Goal: Task Accomplishment & Management: Complete application form

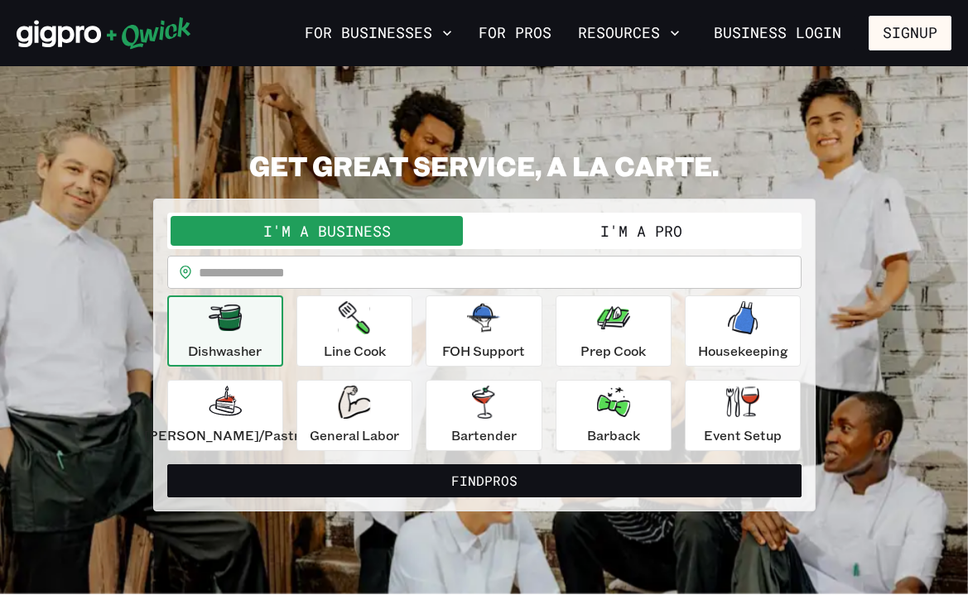
click at [579, 237] on button "I'm a Pro" at bounding box center [641, 231] width 314 height 30
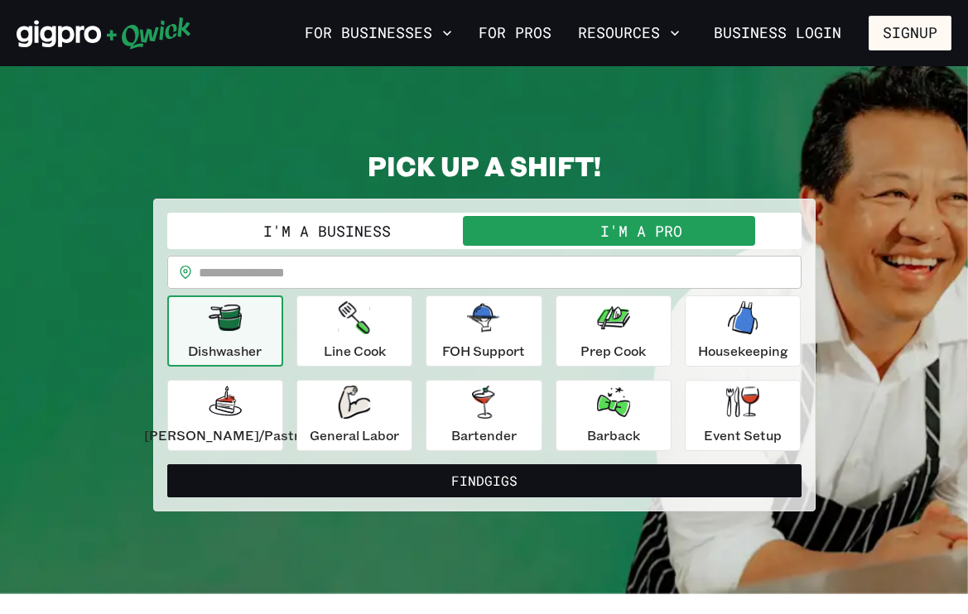
click at [353, 281] on input "text" at bounding box center [500, 272] width 603 height 33
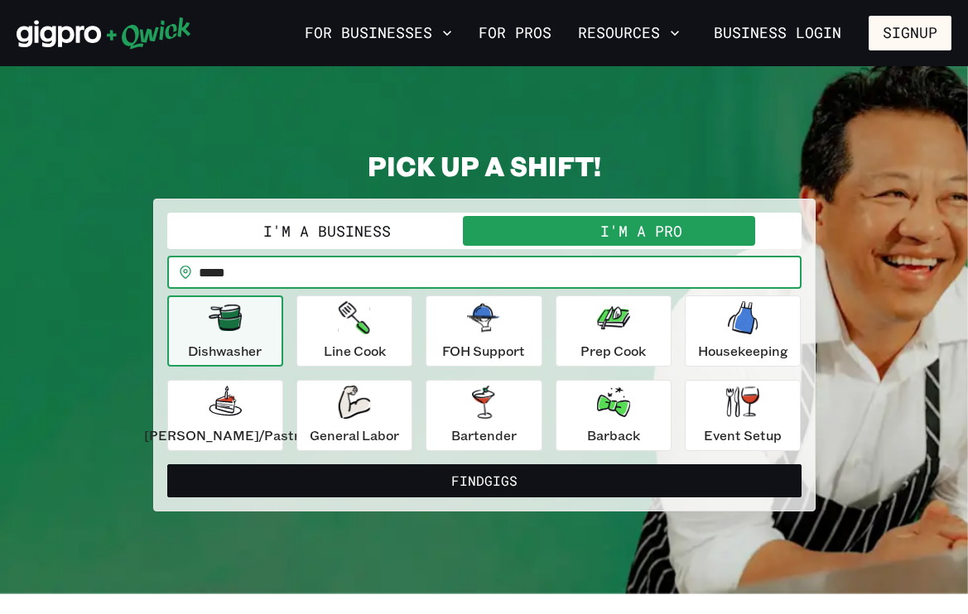
type input "*****"
click at [483, 480] on button "Find Gigs" at bounding box center [484, 480] width 634 height 33
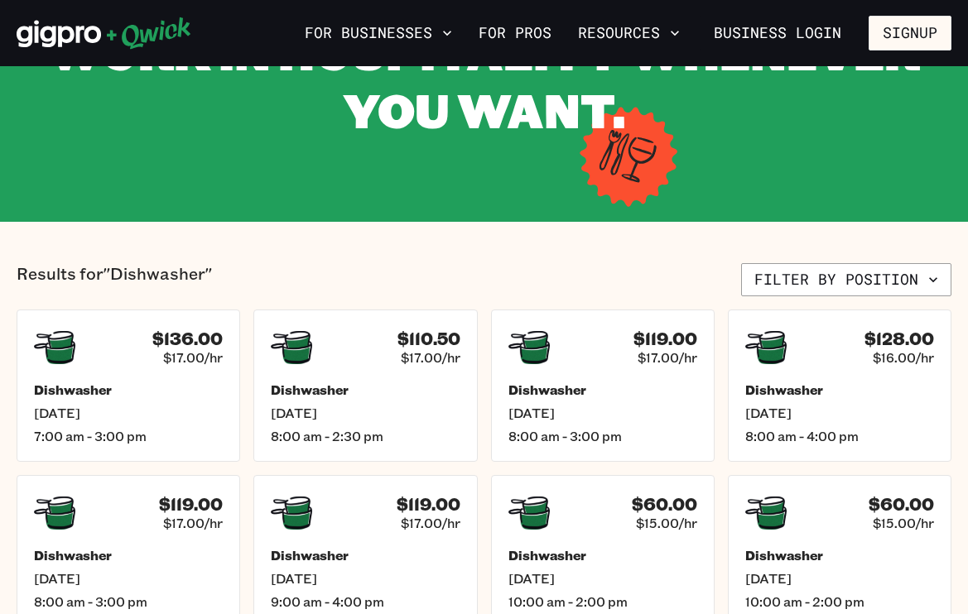
scroll to position [171, 0]
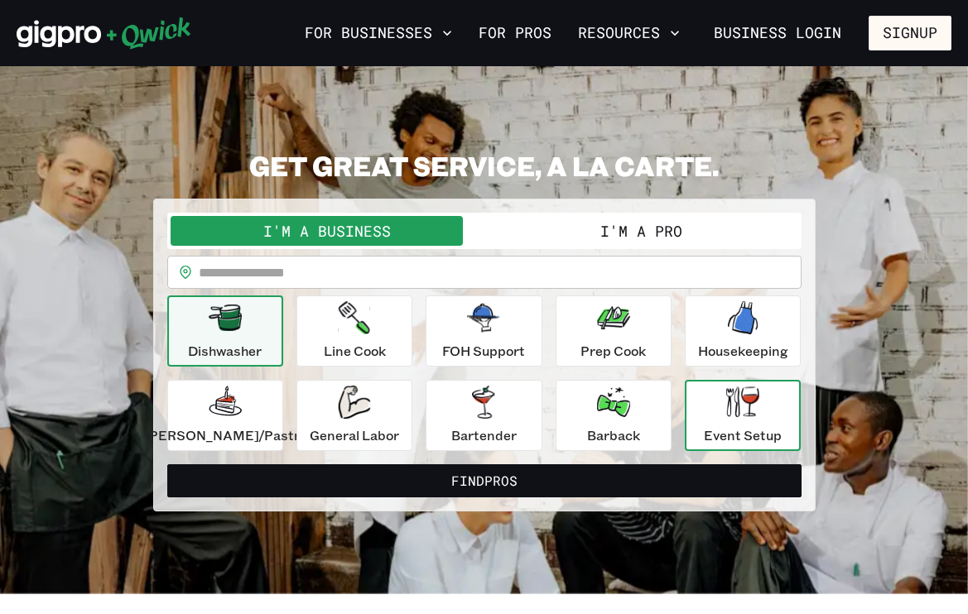
click at [704, 425] on p "Event Setup" at bounding box center [743, 435] width 78 height 20
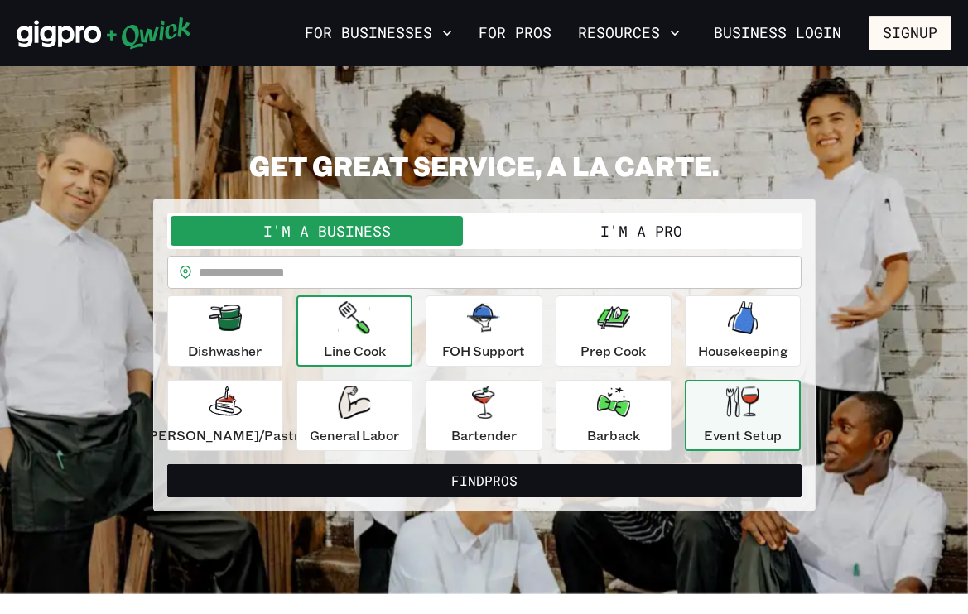
click at [382, 324] on div "Line Cook" at bounding box center [355, 331] width 62 height 60
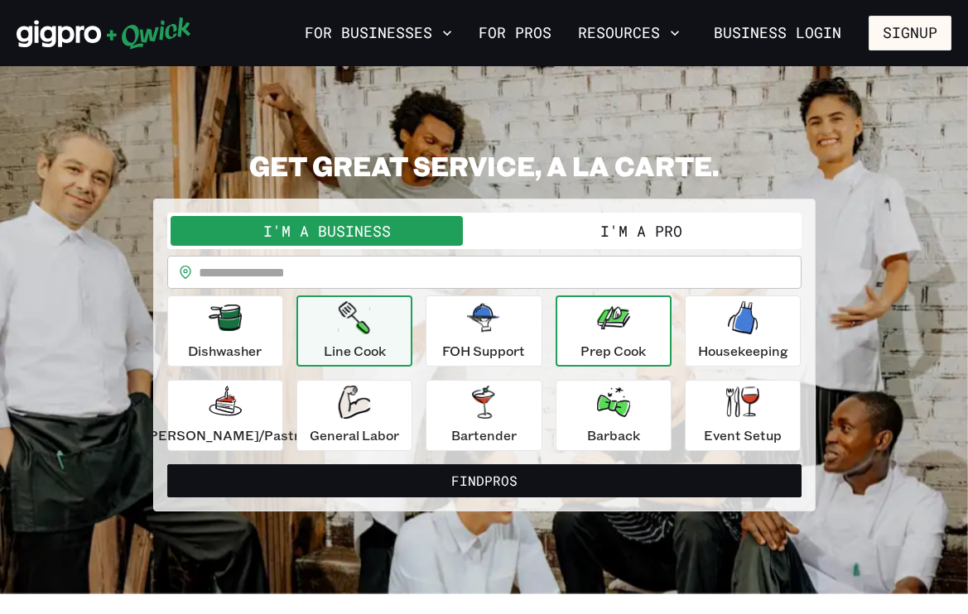
click at [640, 341] on button "Prep Cook" at bounding box center [613, 331] width 116 height 71
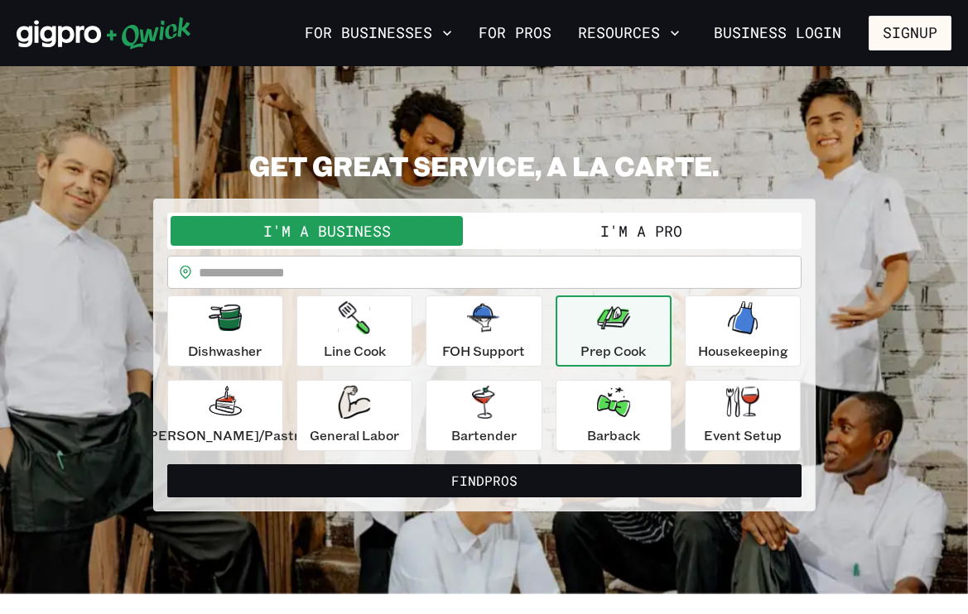
click at [589, 236] on button "I'm a Pro" at bounding box center [641, 231] width 314 height 30
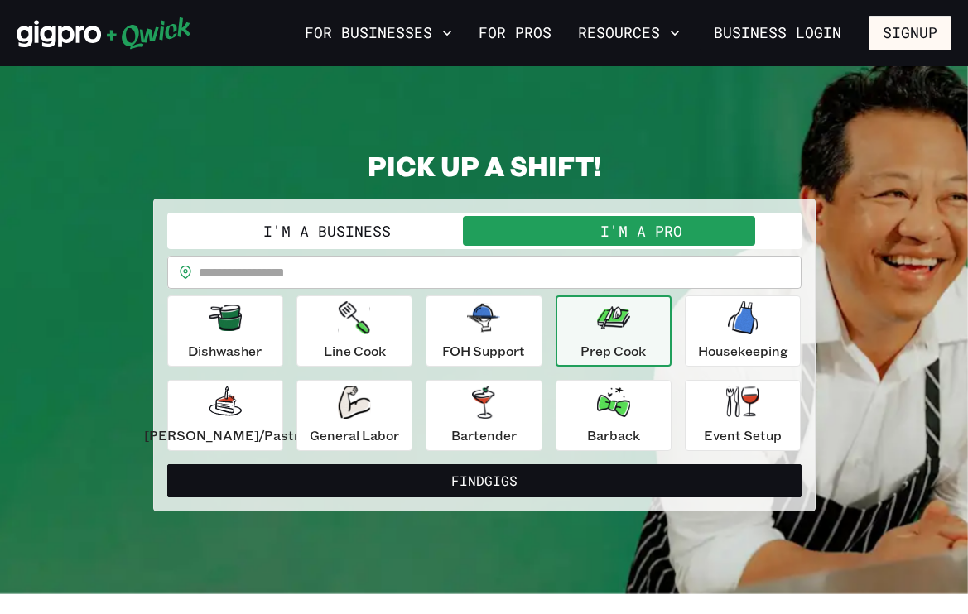
click at [536, 256] on input "text" at bounding box center [500, 272] width 603 height 33
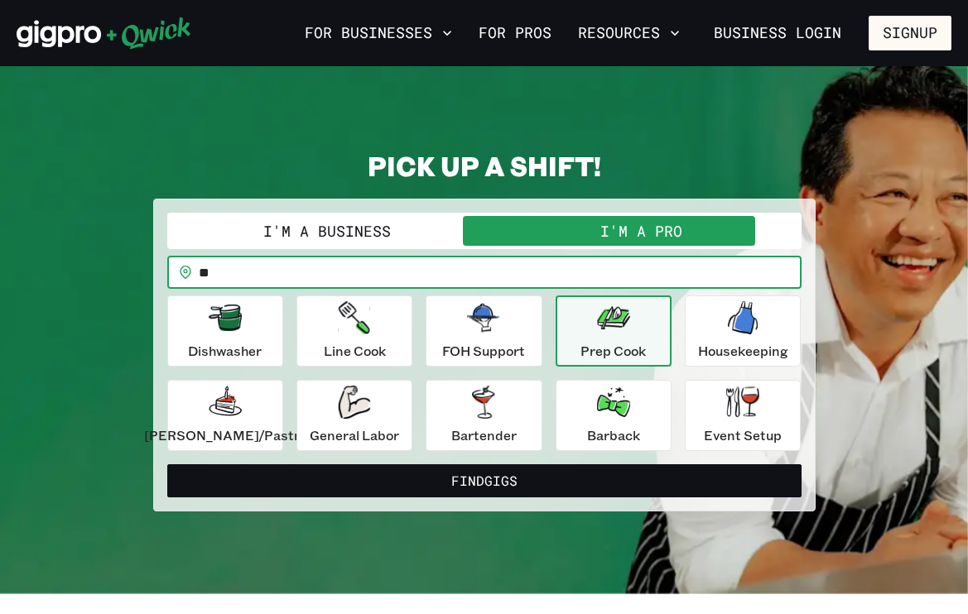
type input "*"
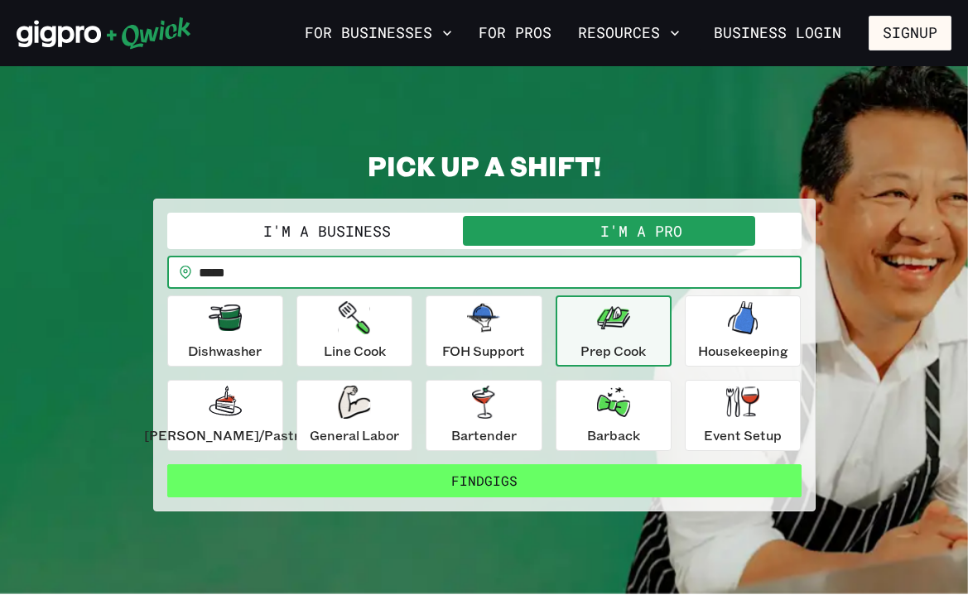
type input "*****"
click at [557, 483] on button "Find Gigs" at bounding box center [484, 480] width 634 height 33
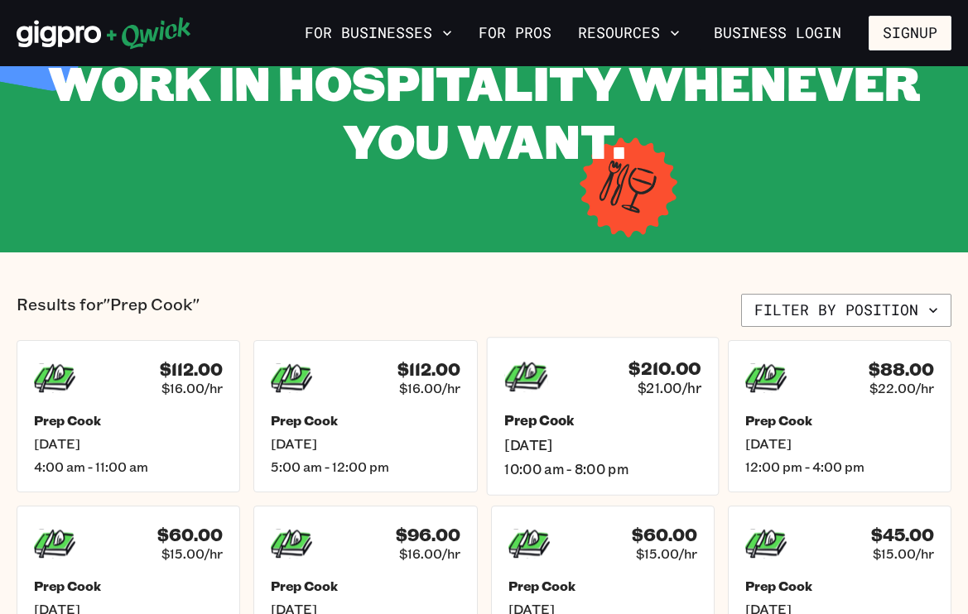
scroll to position [132, 0]
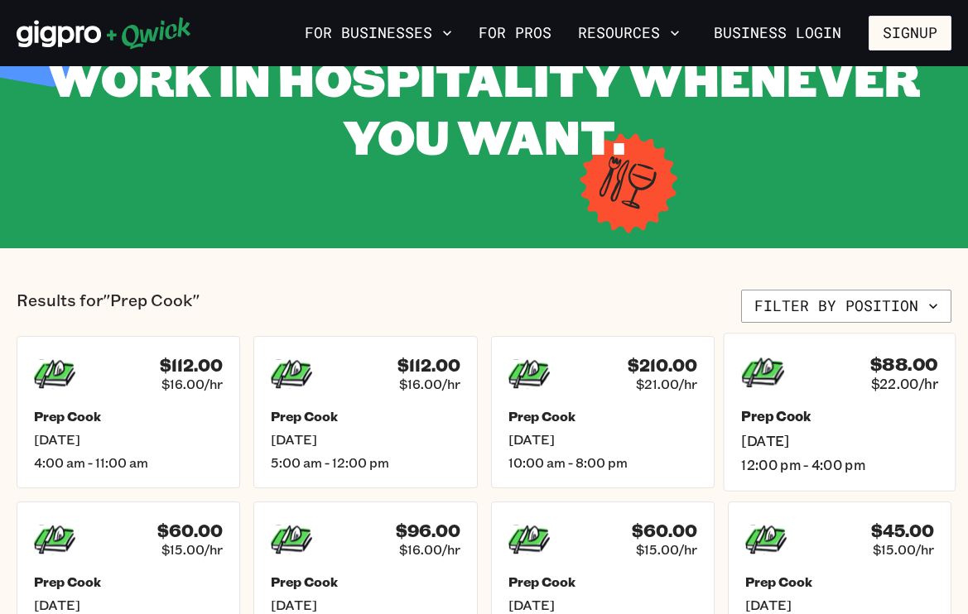
click at [819, 411] on h5 "Prep Cook" at bounding box center [839, 416] width 196 height 17
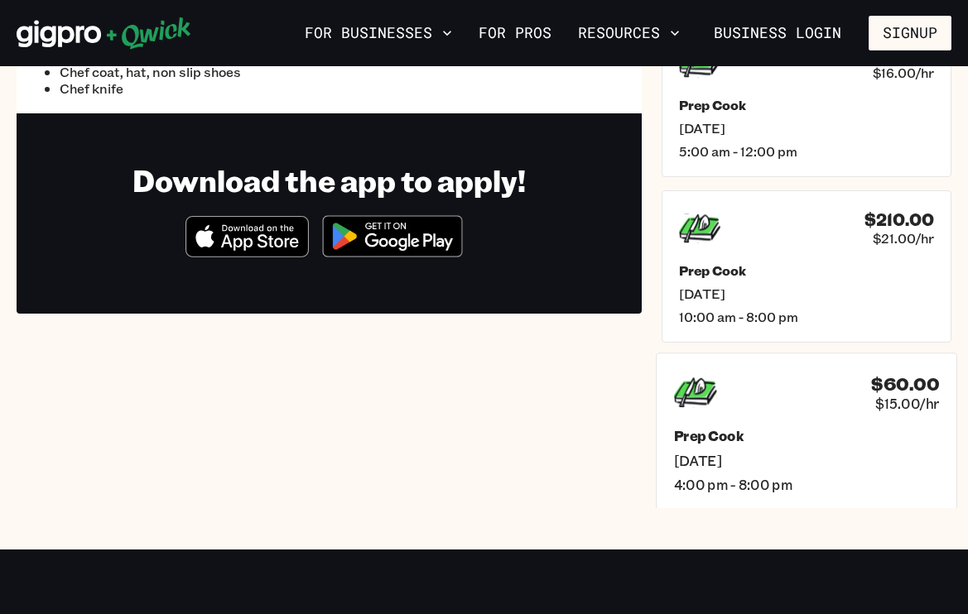
scroll to position [294, 0]
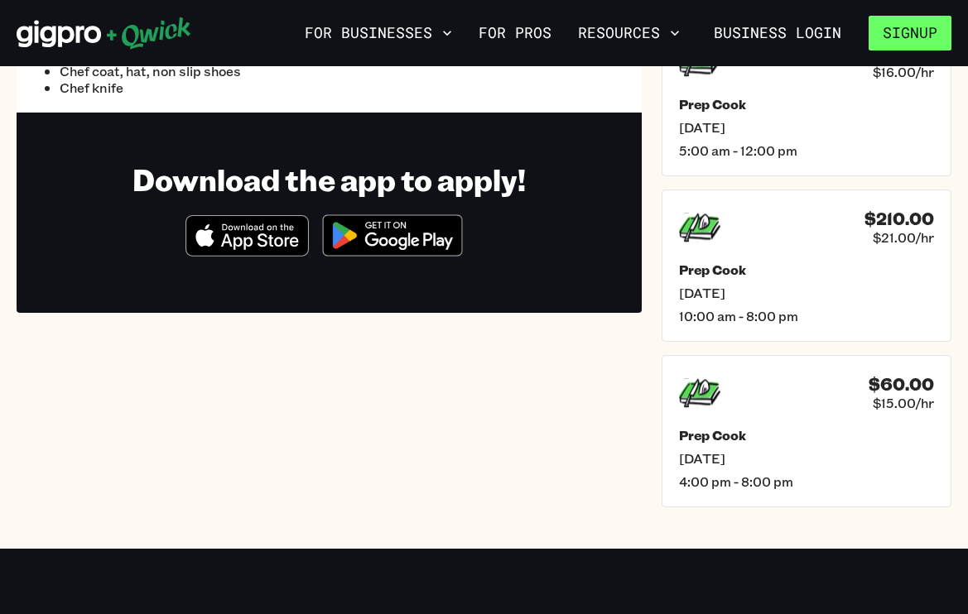
click at [923, 46] on button "Signup" at bounding box center [909, 33] width 83 height 35
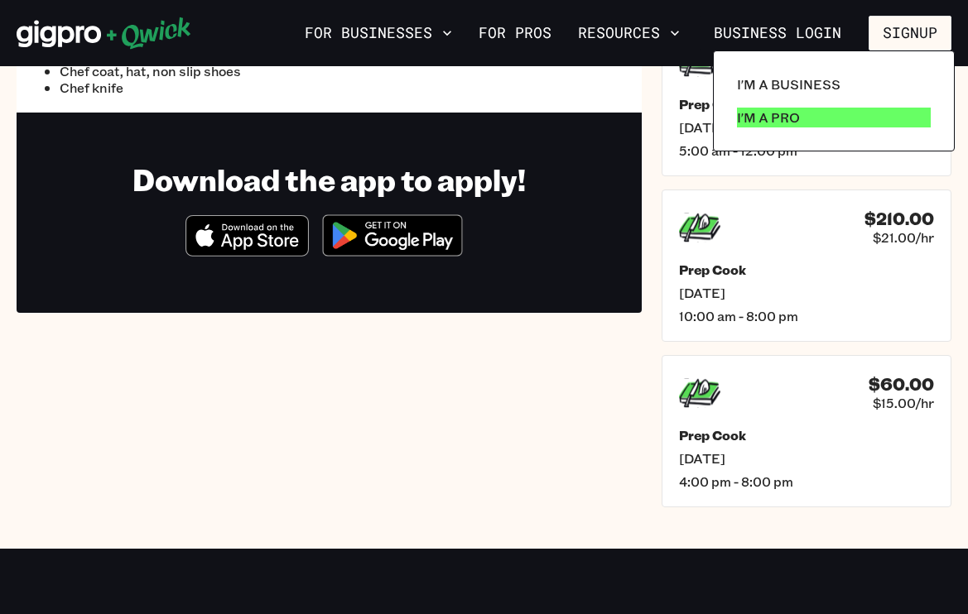
click at [863, 111] on link "I'm a Pro" at bounding box center [833, 117] width 207 height 33
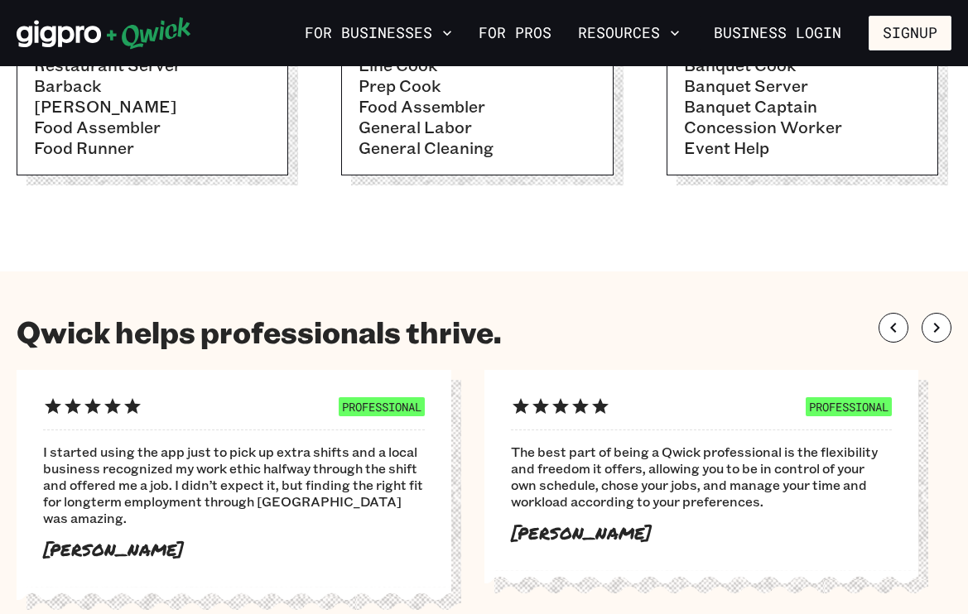
scroll to position [787, 0]
